Goal: Navigation & Orientation: Go to known website

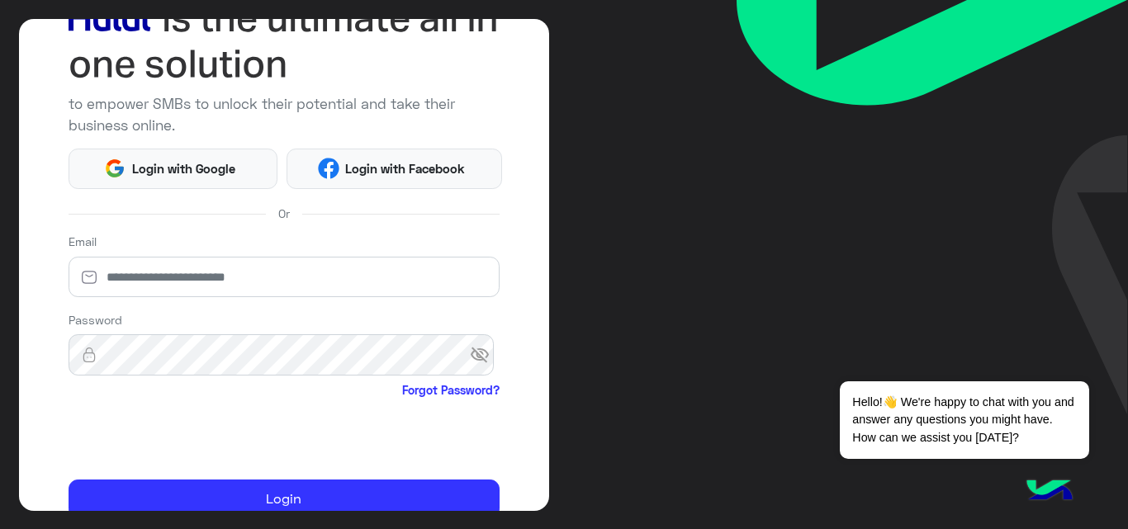
scroll to position [194, 0]
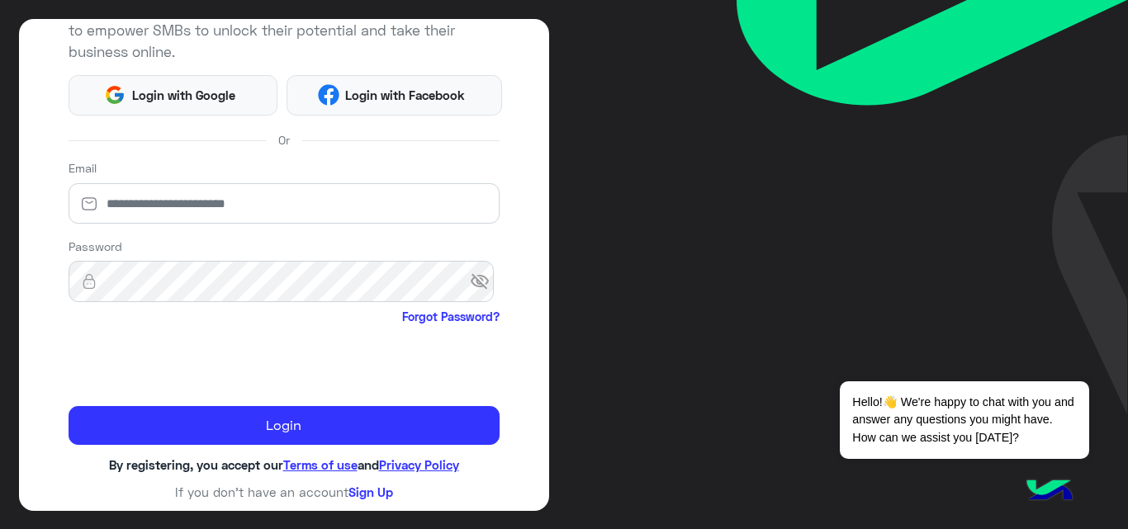
click at [693, 87] on div "to empower SMBs to unlock their potential and take their business online. Login…" at bounding box center [564, 264] width 1128 height 529
click at [763, 128] on img at bounding box center [932, 207] width 391 height 415
click at [1060, 359] on button "Dismiss ✕" at bounding box center [1039, 360] width 99 height 33
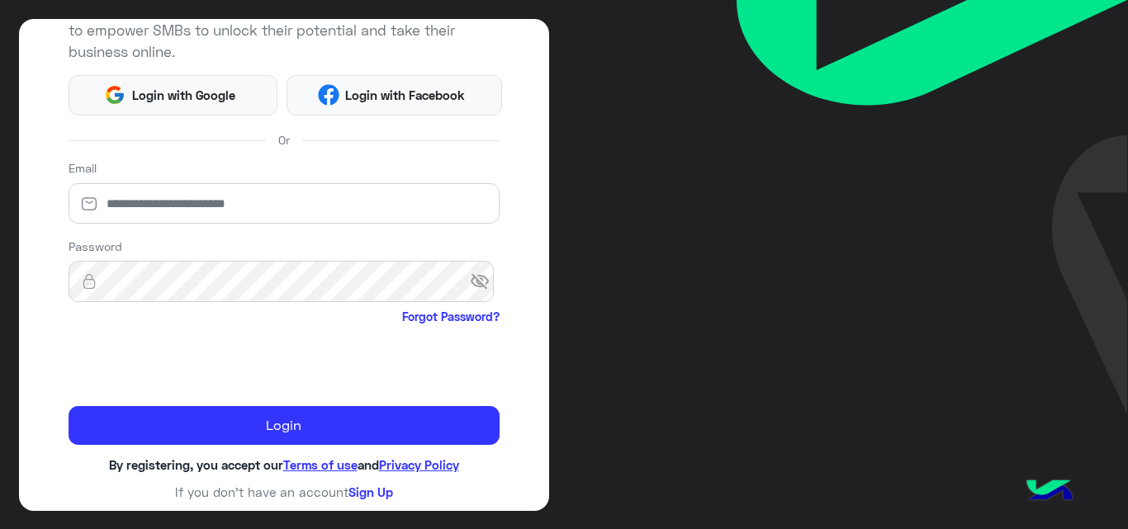
click at [1037, 113] on img at bounding box center [932, 207] width 391 height 415
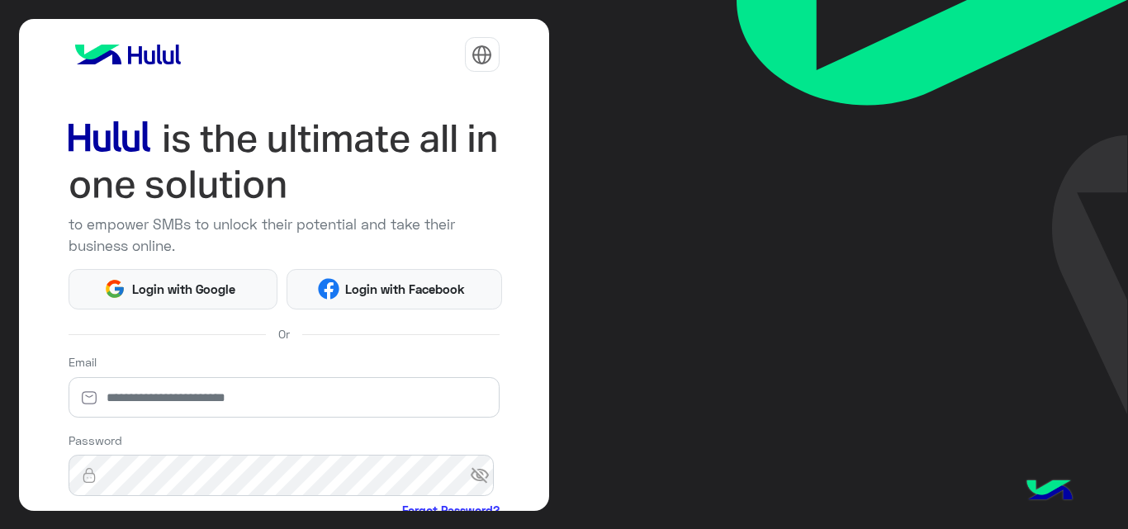
click at [884, 88] on img at bounding box center [932, 207] width 391 height 415
click at [453, 102] on button "عربي" at bounding box center [432, 97] width 120 height 28
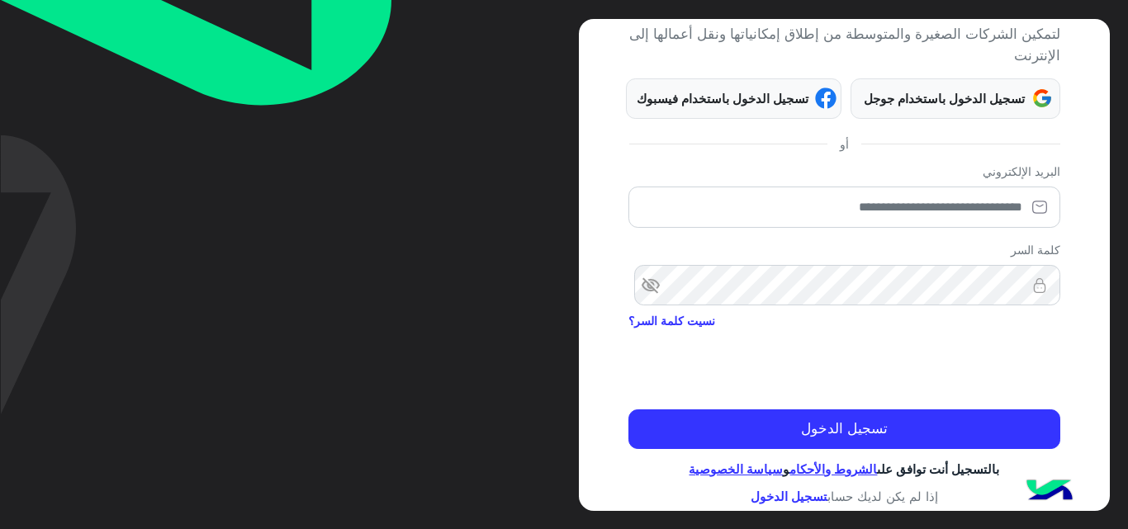
scroll to position [145, 0]
